Goal: Information Seeking & Learning: Learn about a topic

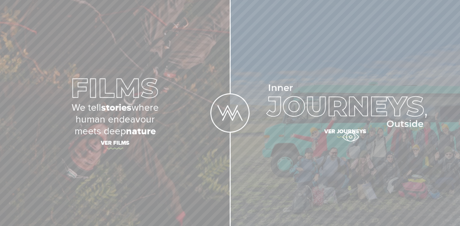
click at [350, 137] on span "Ver journeys" at bounding box center [345, 133] width 229 height 14
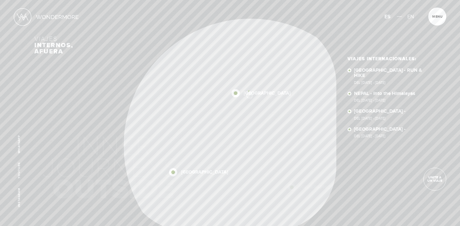
click at [249, 80] on div "Arrastre el globo para explorar" at bounding box center [230, 78] width 92 height 5
click at [248, 94] on link "[GEOGRAPHIC_DATA]" at bounding box center [266, 93] width 47 height 5
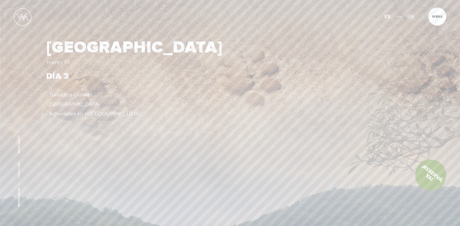
scroll to position [1235, 0]
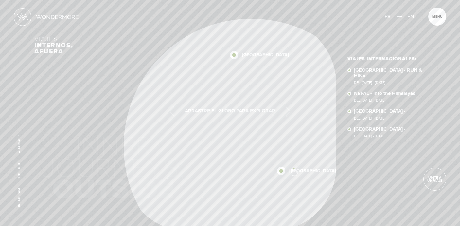
click at [294, 0] on div "Inicio Viajes Internacionales Sobre Wondermore Viajes Pasados Viajes a la Medid…" at bounding box center [230, 0] width 460 height 0
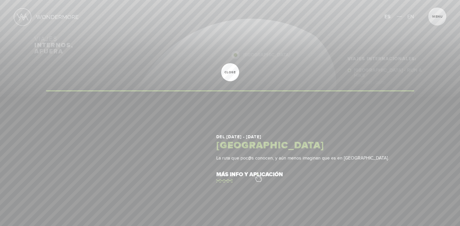
click at [258, 174] on link "más info y aplicación" at bounding box center [308, 174] width 184 height 19
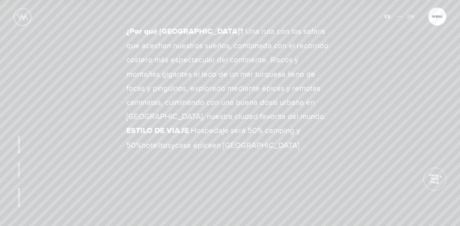
scroll to position [289, 0]
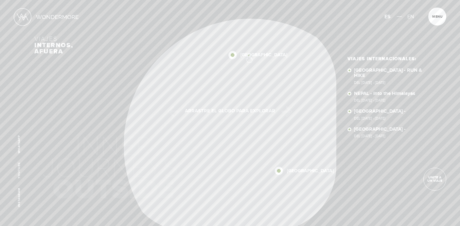
click at [249, 55] on link "[GEOGRAPHIC_DATA]" at bounding box center [263, 55] width 47 height 5
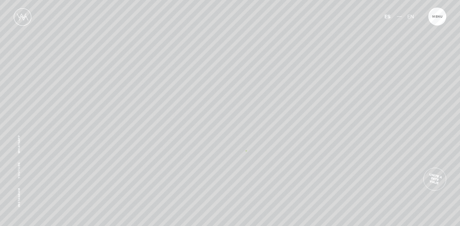
scroll to position [461, 0]
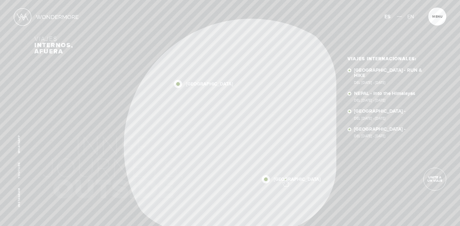
click at [285, 179] on link "NUEVA ZELANDA" at bounding box center [297, 179] width 47 height 5
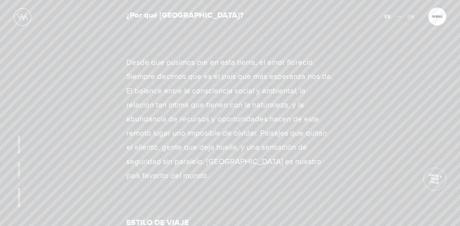
scroll to position [329, 0]
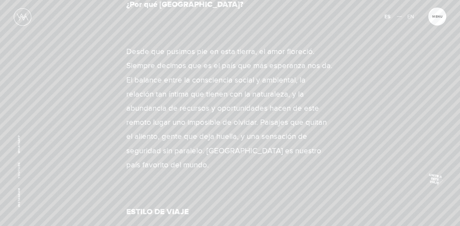
click at [434, 179] on span "Unite a este viaje" at bounding box center [435, 178] width 24 height 13
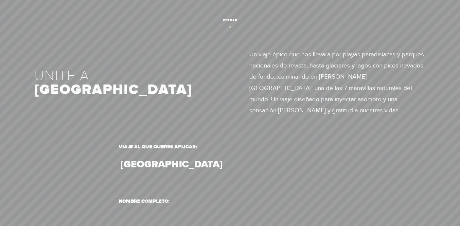
click at [231, 27] on link "cerrar" at bounding box center [230, 20] width 18 height 18
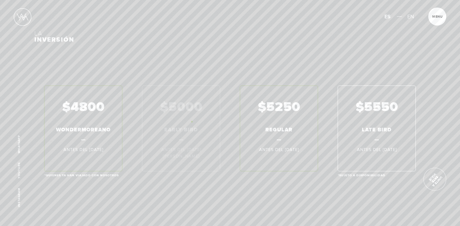
scroll to position [4448, 0]
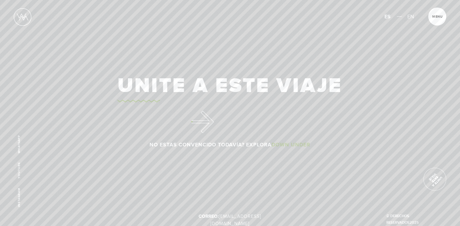
click at [192, 121] on div "Unite a este viaje No estas convencido todavía? Explora Down Under" at bounding box center [230, 108] width 276 height 78
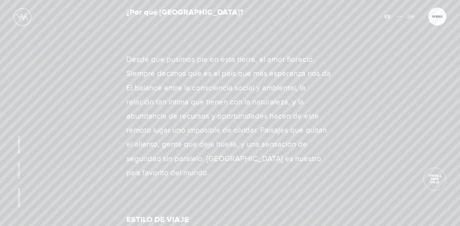
scroll to position [0, 0]
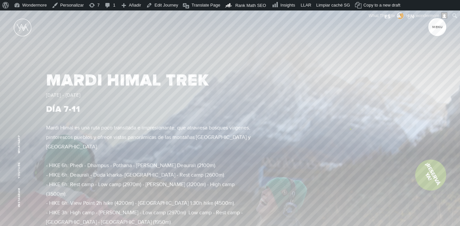
scroll to position [1992, 0]
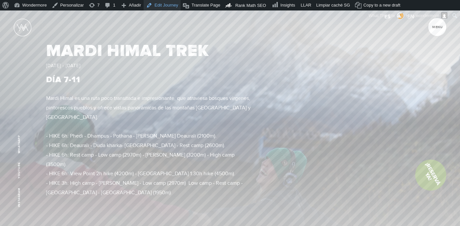
click at [171, 5] on link "Edit Journey" at bounding box center [162, 5] width 37 height 10
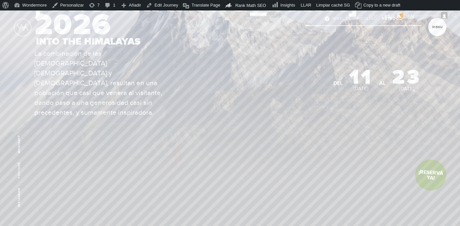
scroll to position [112, 0]
